Goal: Information Seeking & Learning: Learn about a topic

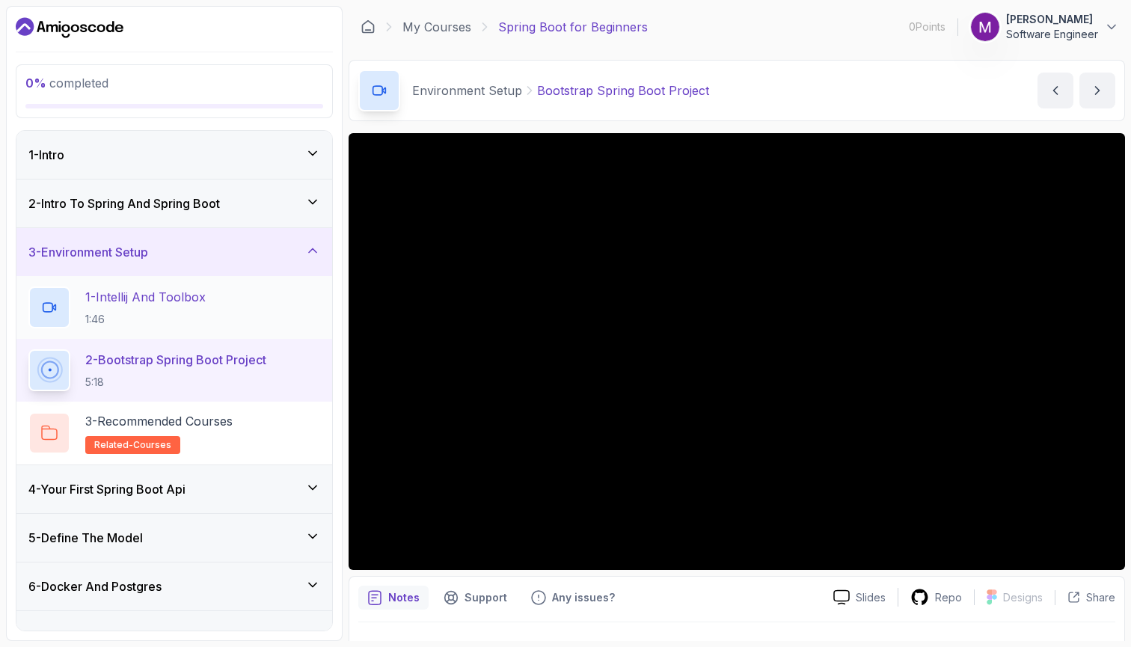
click at [187, 299] on p "1 - Intellij And Toolbox" at bounding box center [145, 297] width 120 height 18
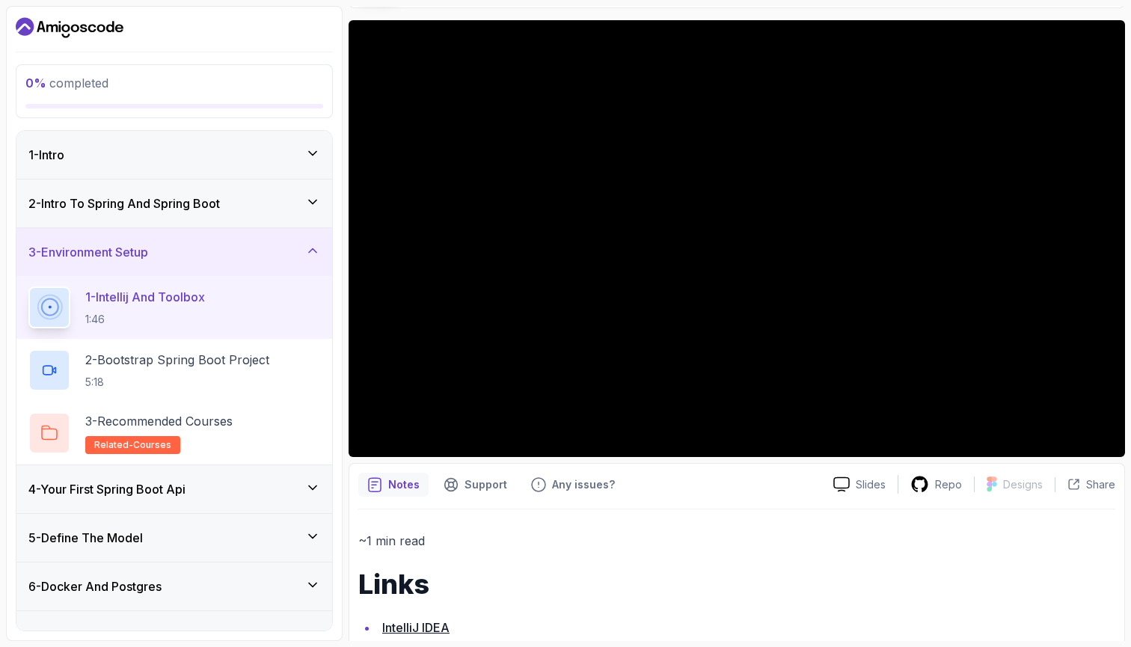
click at [61, 29] on icon "Dashboard" at bounding box center [70, 28] width 108 height 24
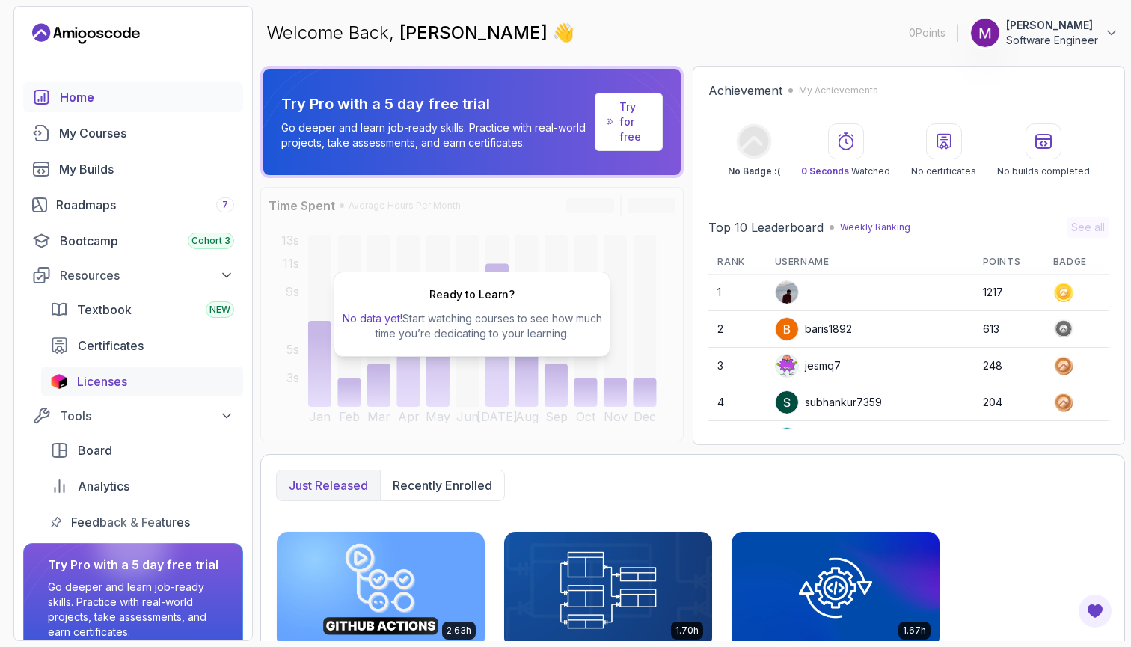
click at [70, 377] on link "Licenses" at bounding box center [142, 381] width 202 height 30
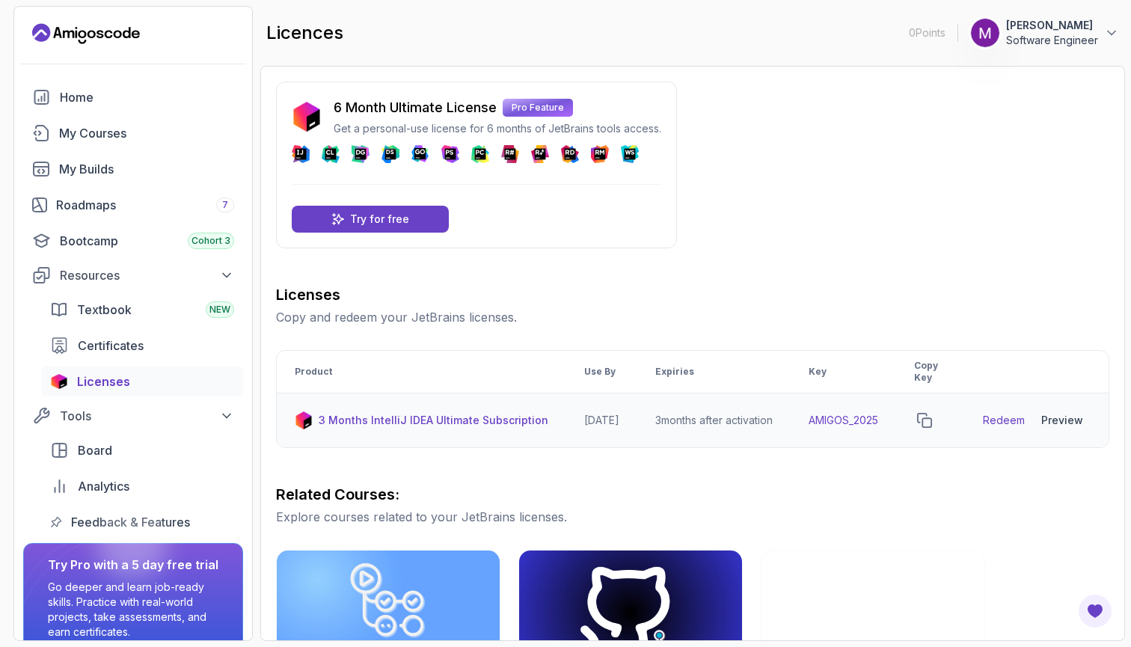
scroll to position [0, 10]
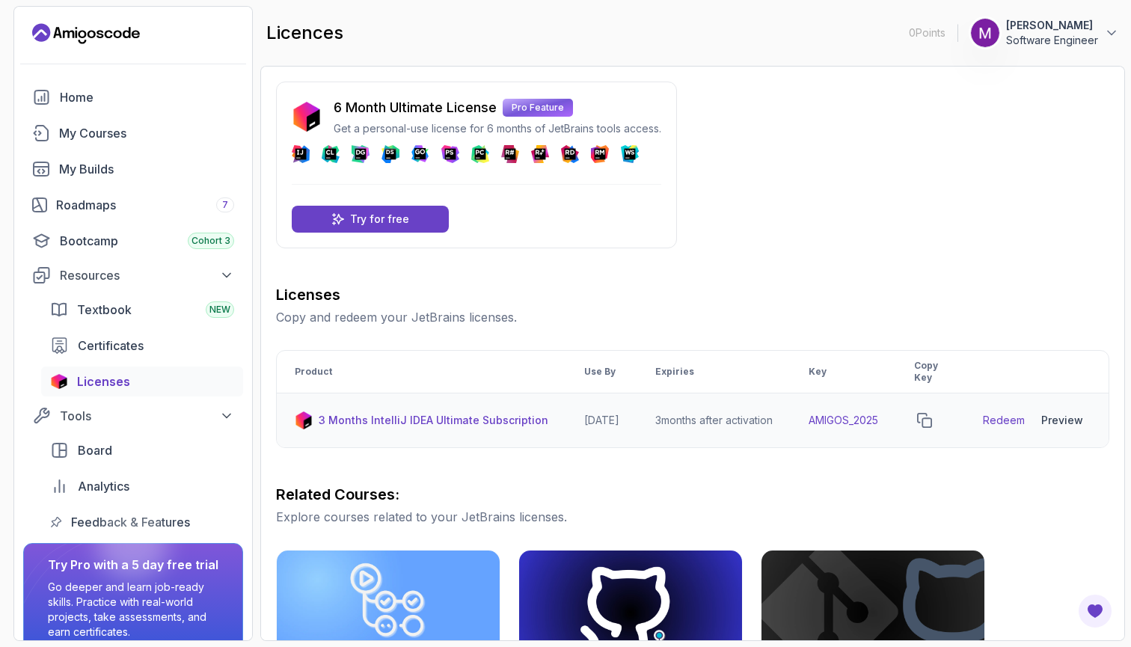
click at [849, 416] on td "AMIGOS_2025" at bounding box center [843, 420] width 105 height 55
click at [837, 421] on td "AMIGOS_2025" at bounding box center [843, 420] width 105 height 55
click at [930, 419] on icon "copy-button" at bounding box center [924, 420] width 15 height 15
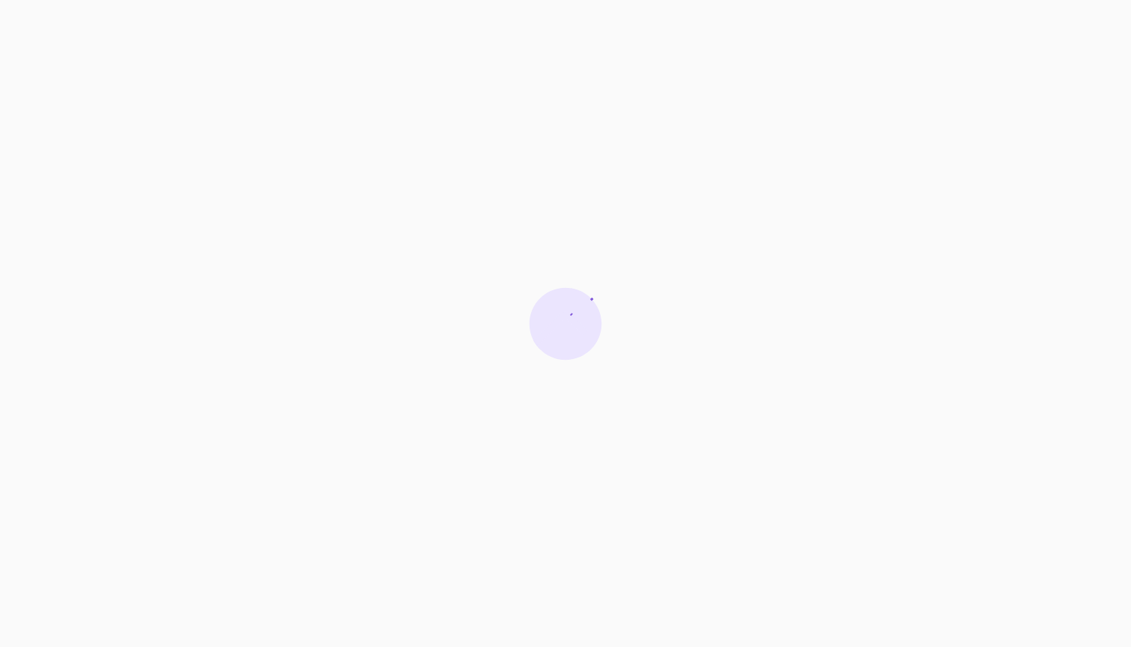
click at [533, 290] on icon at bounding box center [565, 323] width 75 height 75
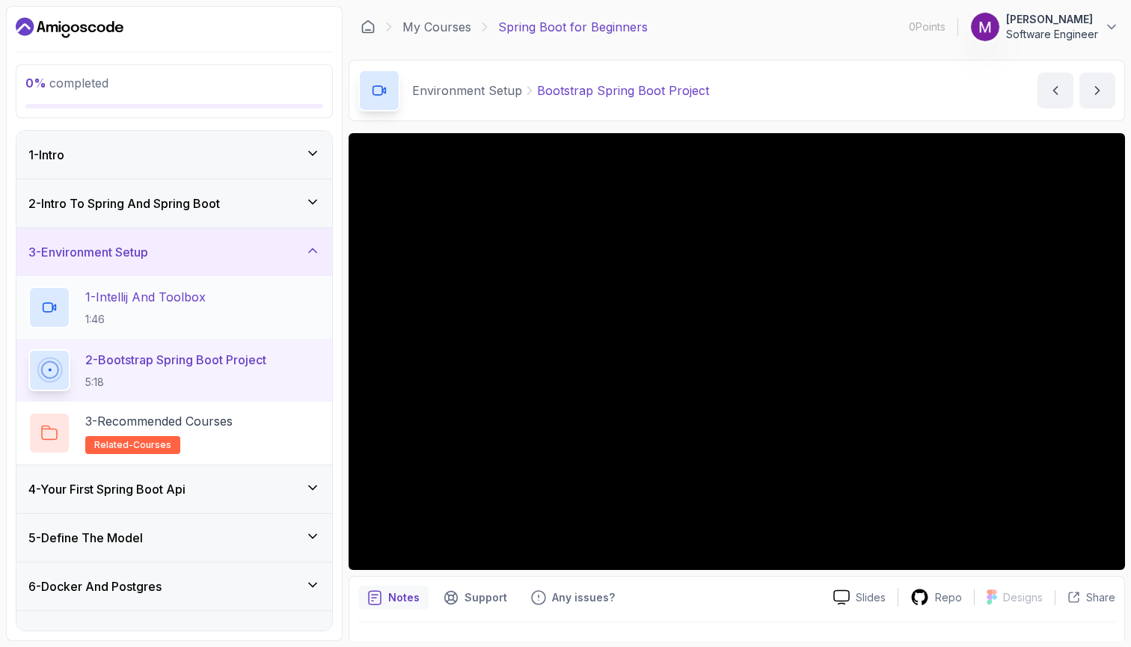
click at [220, 306] on div "1 - Intellij And Toolbox 1:46" at bounding box center [174, 307] width 292 height 42
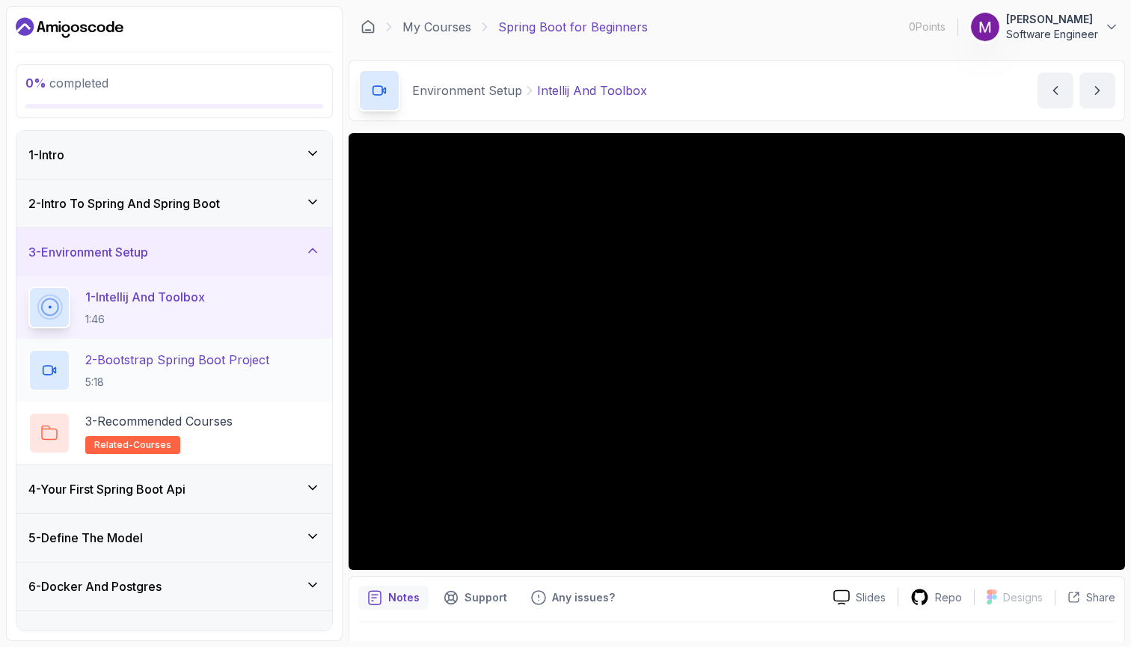
click at [191, 368] on p "2 - Bootstrap Spring Boot Project" at bounding box center [177, 360] width 184 height 18
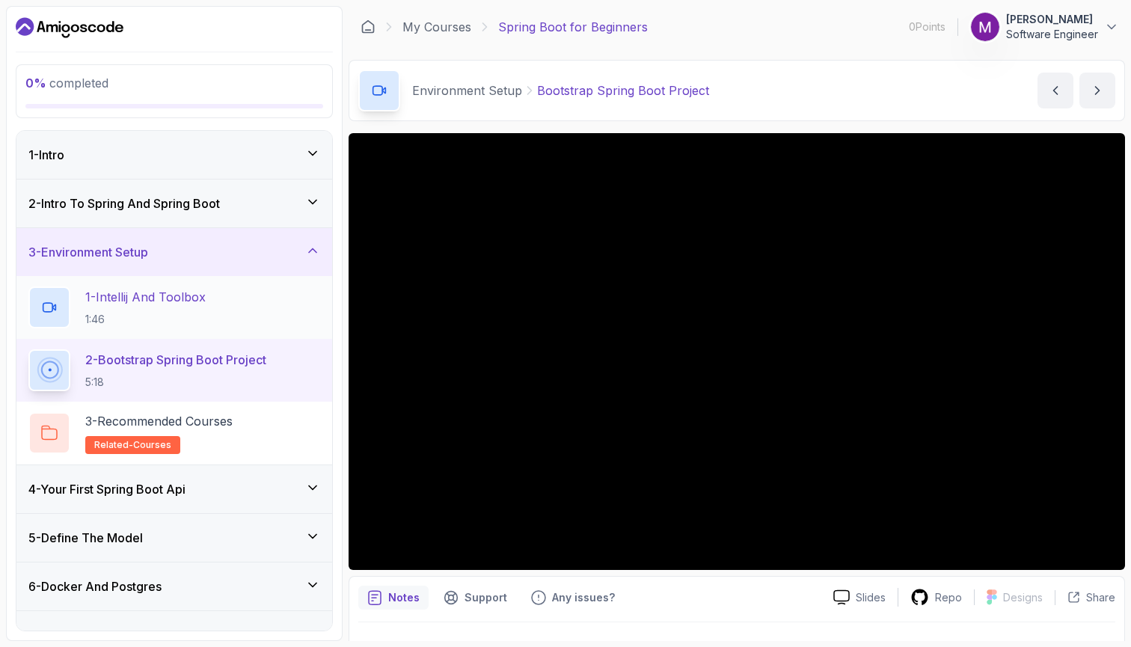
click at [244, 307] on div "1 - Intellij And Toolbox 1:46" at bounding box center [174, 307] width 292 height 42
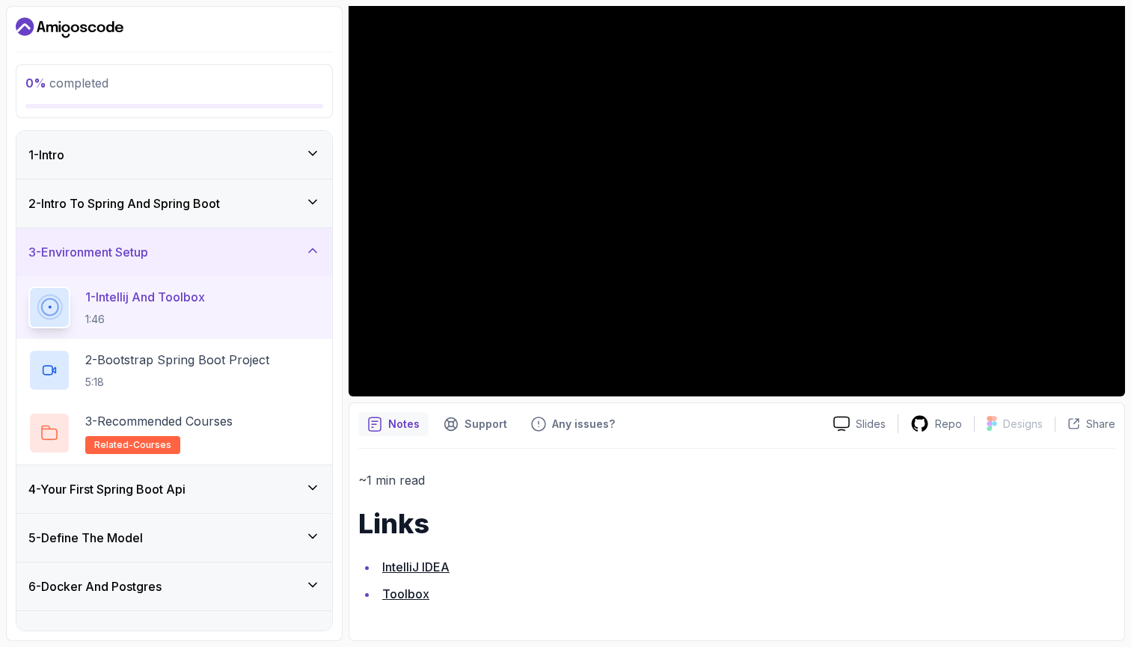
scroll to position [173, 0]
click at [441, 572] on link "IntelliJ IDEA" at bounding box center [415, 567] width 67 height 15
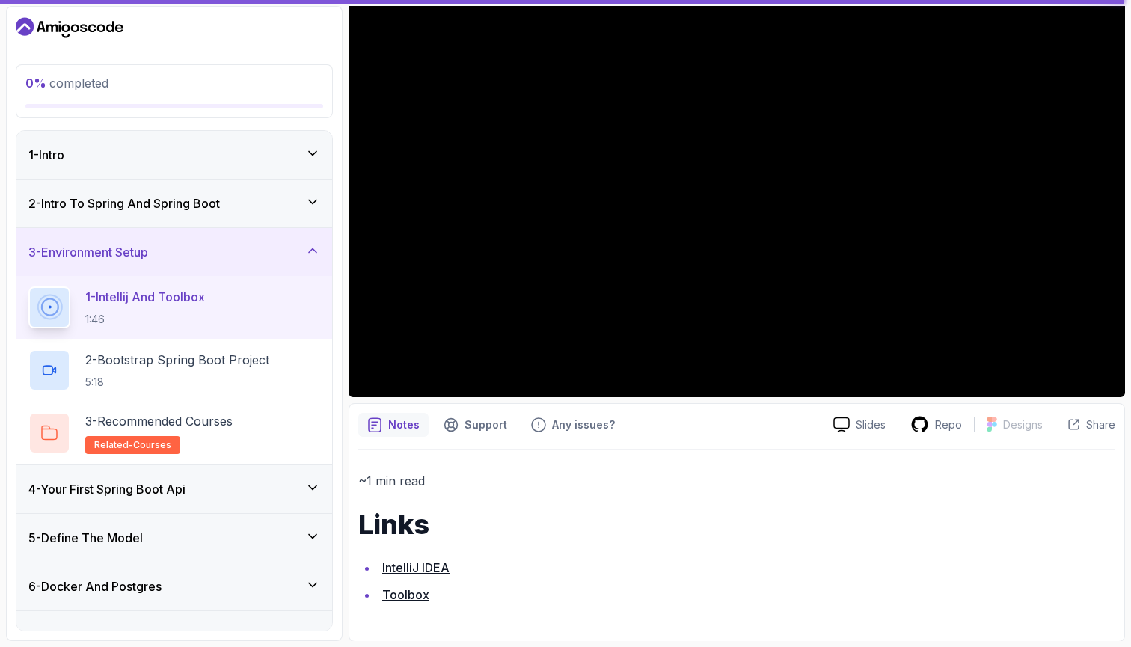
click at [422, 565] on link "IntelliJ IDEA" at bounding box center [415, 567] width 67 height 15
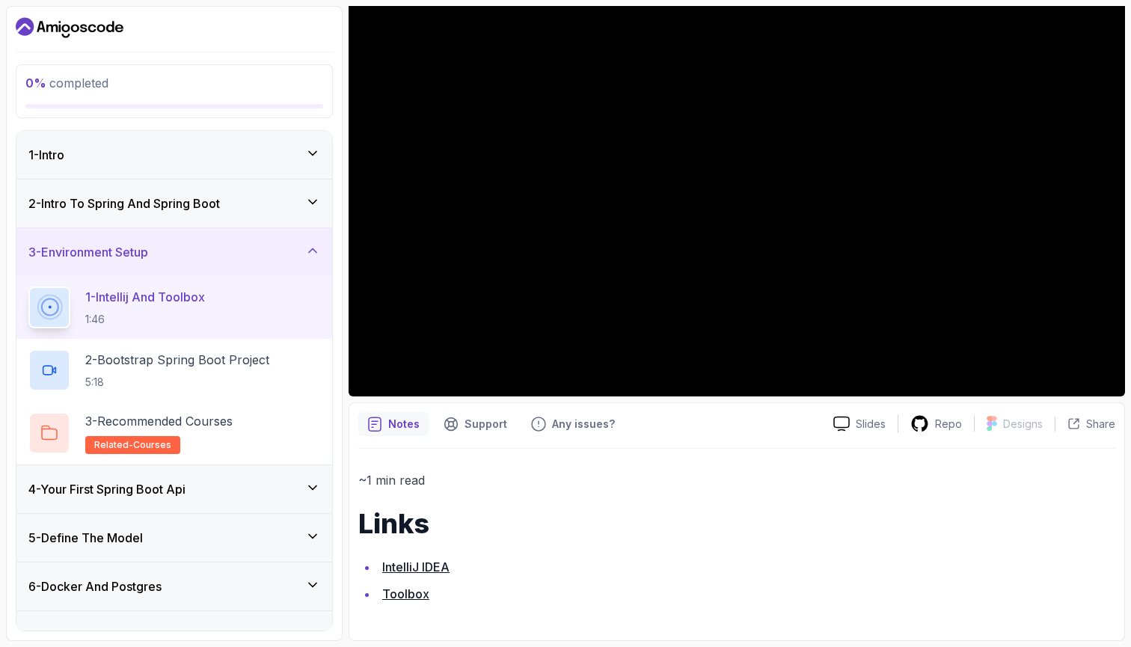
scroll to position [173, 0]
click at [566, 566] on li "IntelliJ IDEA" at bounding box center [746, 567] width 737 height 21
click at [414, 598] on link "Toolbox" at bounding box center [405, 594] width 47 height 15
